Goal: Transaction & Acquisition: Purchase product/service

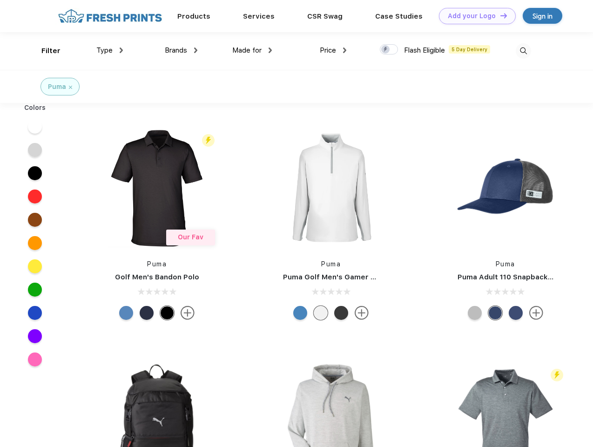
click at [474, 16] on link "Add your Logo Design Tool" at bounding box center [477, 16] width 77 height 16
click at [0, 0] on div "Design Tool" at bounding box center [0, 0] width 0 height 0
click at [499, 15] on link "Add your Logo Design Tool" at bounding box center [477, 16] width 77 height 16
click at [45, 51] on div "Filter" at bounding box center [50, 51] width 19 height 11
click at [110, 50] on span "Type" at bounding box center [104, 50] width 16 height 8
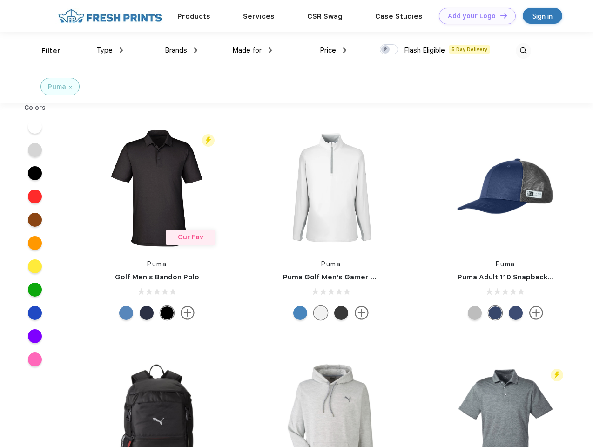
click at [181, 50] on span "Brands" at bounding box center [176, 50] width 22 height 8
click at [252, 50] on span "Made for" at bounding box center [246, 50] width 29 height 8
click at [333, 50] on span "Price" at bounding box center [328, 50] width 16 height 8
click at [389, 50] on div at bounding box center [389, 49] width 18 height 10
click at [386, 50] on input "checkbox" at bounding box center [383, 47] width 6 height 6
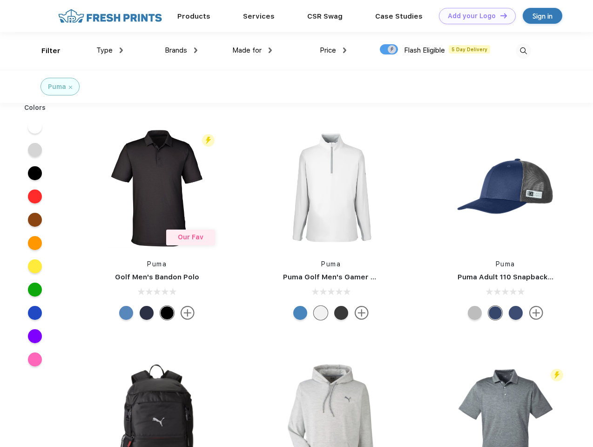
click at [523, 51] on img at bounding box center [523, 50] width 15 height 15
